Goal: Register for event/course

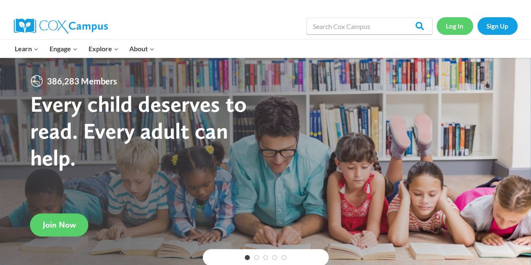
click at [459, 30] on link "Log In" at bounding box center [455, 25] width 37 height 17
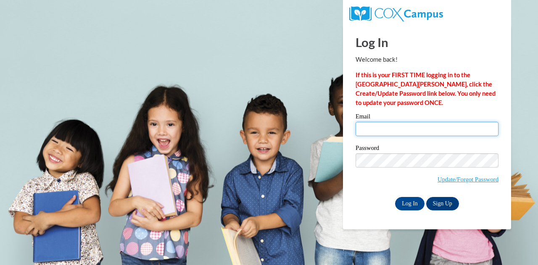
click at [374, 132] on input "Email" at bounding box center [426, 129] width 143 height 14
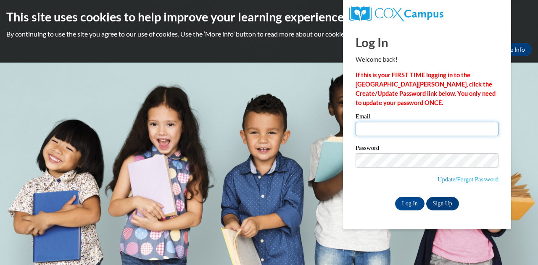
type input "jones.carla.j@muscogee.k12.ga.us"
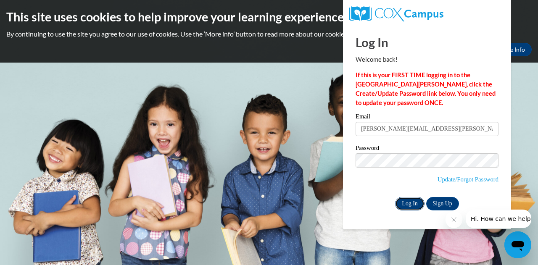
click at [406, 200] on input "Log In" at bounding box center [409, 203] width 29 height 13
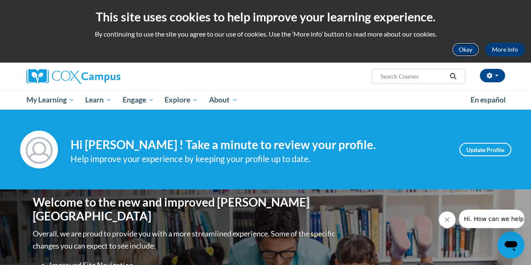
click at [462, 52] on button "Okay" at bounding box center [465, 49] width 27 height 13
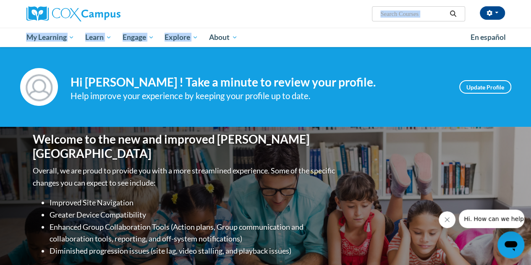
drag, startPoint x: 186, startPoint y: 51, endPoint x: 310, endPoint y: 14, distance: 128.9
click at [310, 14] on div "Carla Jones (America/New_York UTC-04:00) My Profile Inbox My Transcripts Log Ou…" at bounding box center [265, 23] width 531 height 47
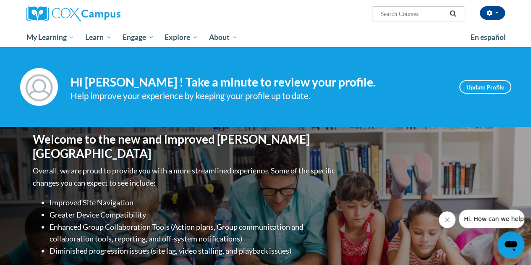
click at [310, 14] on div "Carla Jones (America/New_York UTC-04:00) My Profile Inbox My Transcripts Log Ou…" at bounding box center [348, 10] width 328 height 21
click at [397, 11] on input "Search..." at bounding box center [413, 14] width 67 height 10
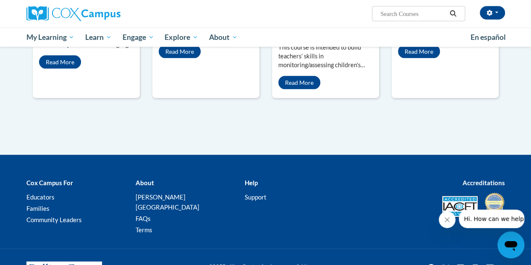
scroll to position [846, 0]
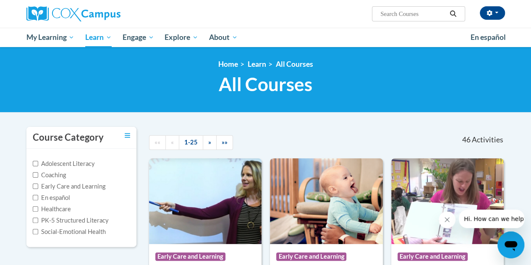
click at [392, 14] on input "Search..." at bounding box center [413, 14] width 67 height 10
type input "oral language"
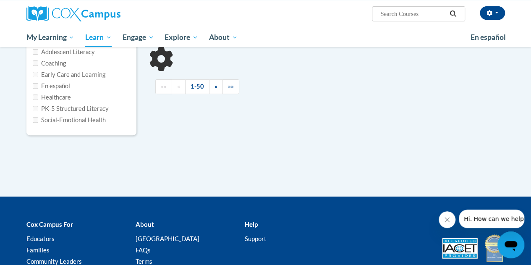
type input "oral language"
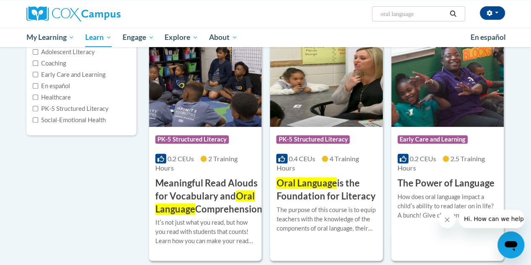
scroll to position [110, 0]
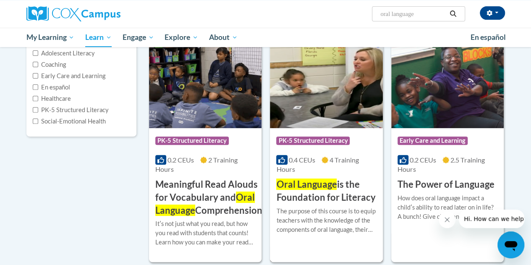
click at [320, 138] on span "PK-5 Structured Literacy" at bounding box center [313, 141] width 74 height 8
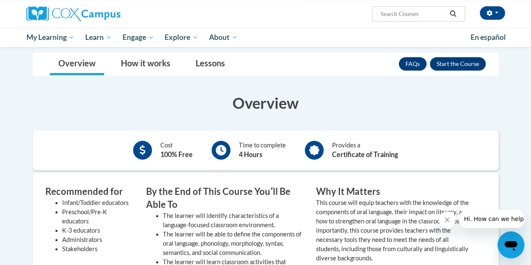
scroll to position [131, 0]
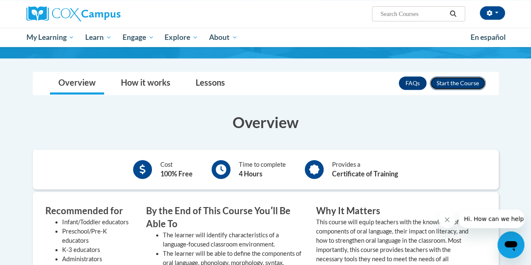
click at [460, 87] on button "Enroll" at bounding box center [458, 82] width 56 height 13
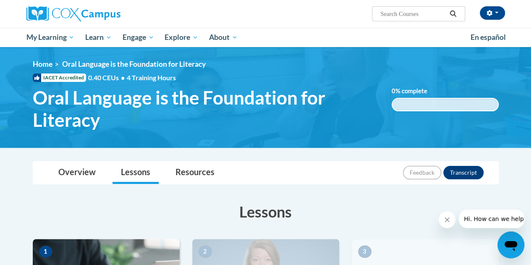
click at [397, 16] on input "Search..." at bounding box center [413, 14] width 67 height 10
type input "vocabulary instruction"
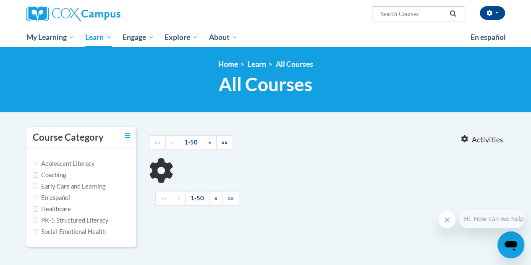
type input "vocabulary instruction"
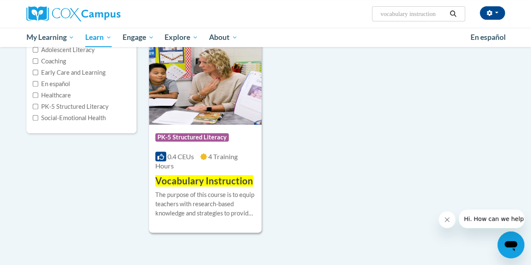
scroll to position [119, 0]
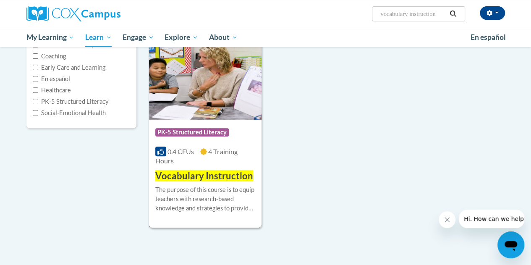
click at [215, 96] on img at bounding box center [205, 77] width 113 height 86
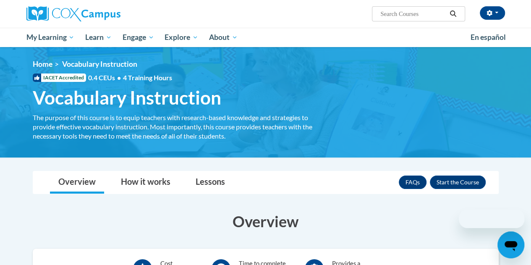
scroll to position [113, 0]
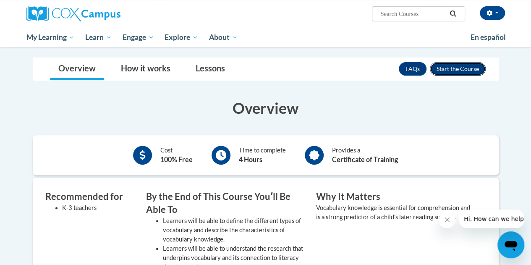
click at [463, 66] on button "Enroll" at bounding box center [458, 68] width 56 height 13
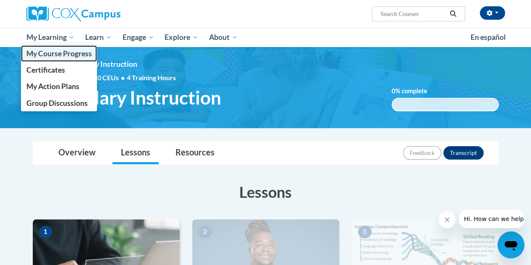
click at [44, 57] on span "My Course Progress" at bounding box center [59, 53] width 66 height 9
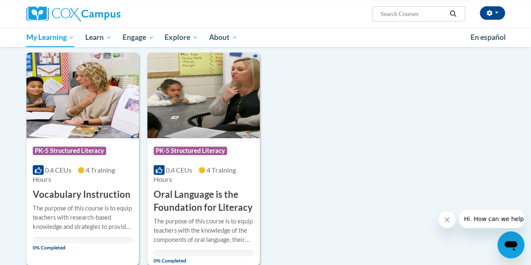
scroll to position [78, 0]
